Goal: Find specific page/section: Find specific page/section

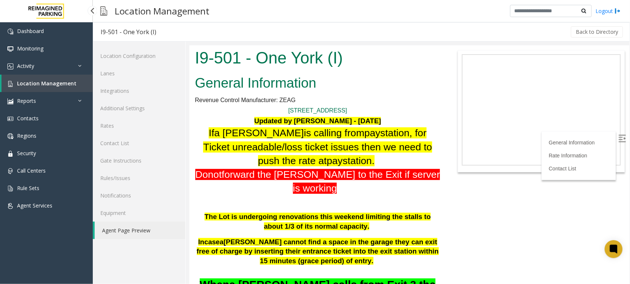
click at [28, 80] on span "Location Management" at bounding box center [46, 83] width 59 height 7
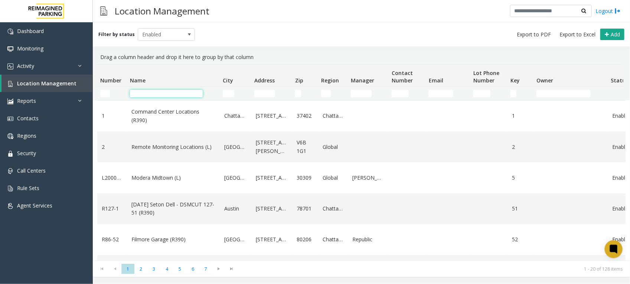
click at [167, 94] on input "Name Filter" at bounding box center [166, 93] width 73 height 7
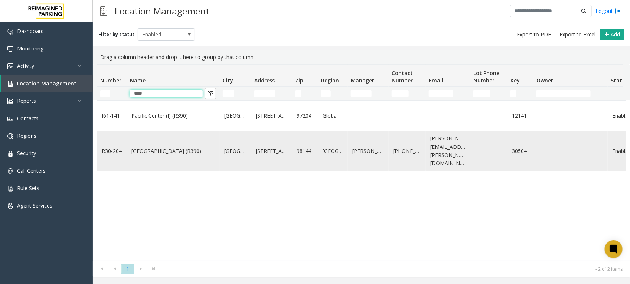
type input "****"
click at [171, 148] on link "[GEOGRAPHIC_DATA] (R390)" at bounding box center [173, 151] width 84 height 8
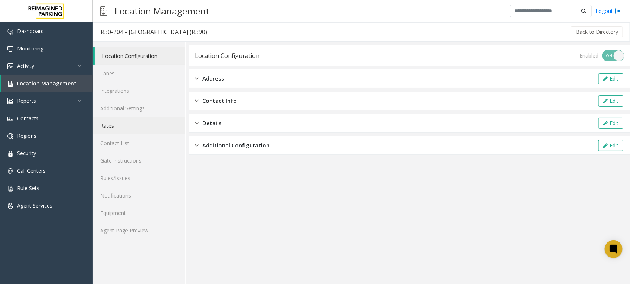
click at [112, 126] on link "Rates" at bounding box center [139, 125] width 92 height 17
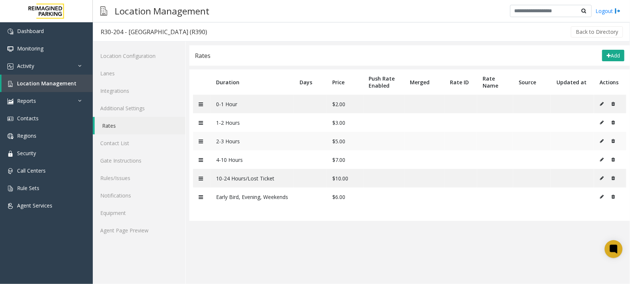
click at [351, 141] on td "$5.00" at bounding box center [345, 141] width 36 height 19
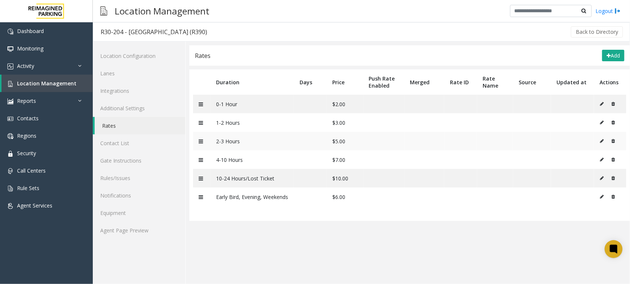
click at [351, 141] on td "$5.00" at bounding box center [345, 141] width 36 height 19
